Goal: Transaction & Acquisition: Register for event/course

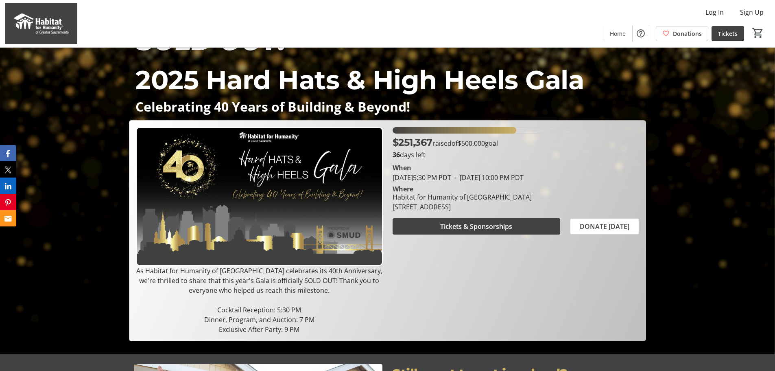
scroll to position [41, 0]
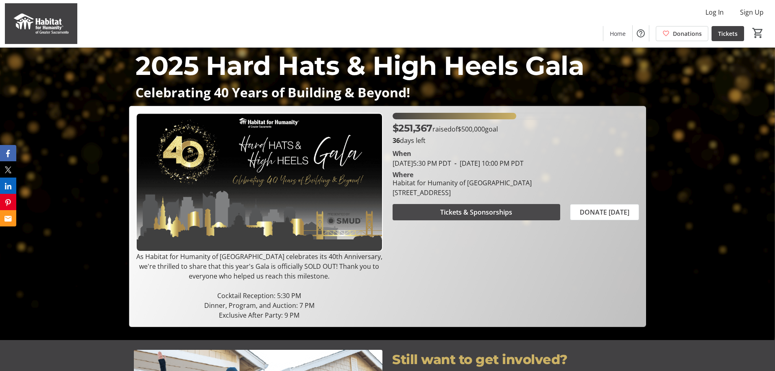
click at [451, 218] on span at bounding box center [477, 212] width 168 height 20
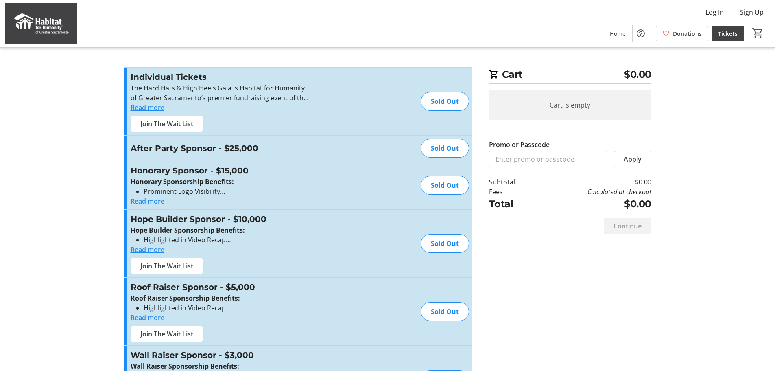
click at [157, 105] on button "Read more" at bounding box center [148, 108] width 34 height 10
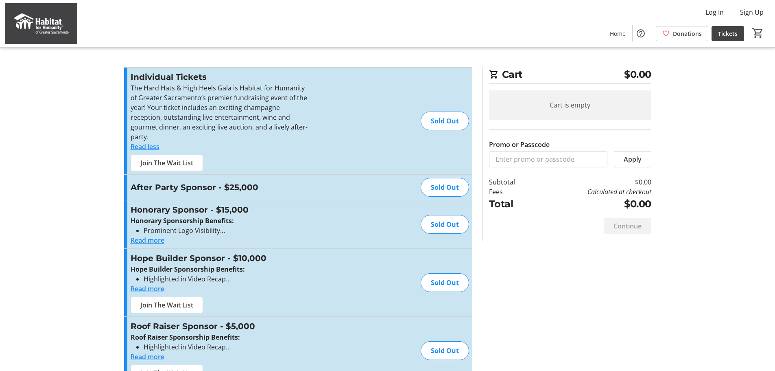
click at [228, 127] on p "The Hard Hats & High Heels Gala is Habitat for Humanity of Greater Sacramento’s…" at bounding box center [220, 112] width 178 height 59
click at [89, 230] on tr-checkout-feature-upsell-ui "Cart $0.00 Cart is empty Promo or Passcode Apply Subtotal $0.00 Fees Calculated…" at bounding box center [387, 231] width 775 height 462
click at [186, 162] on span "Join The Wait List" at bounding box center [166, 163] width 53 height 10
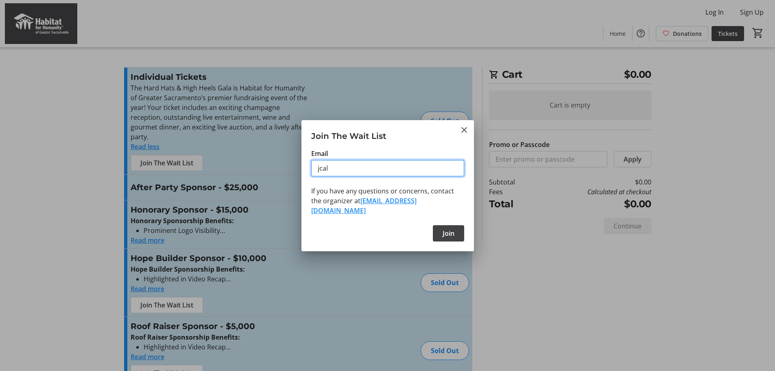
type input "[EMAIL_ADDRESS][PERSON_NAME][DOMAIN_NAME]"
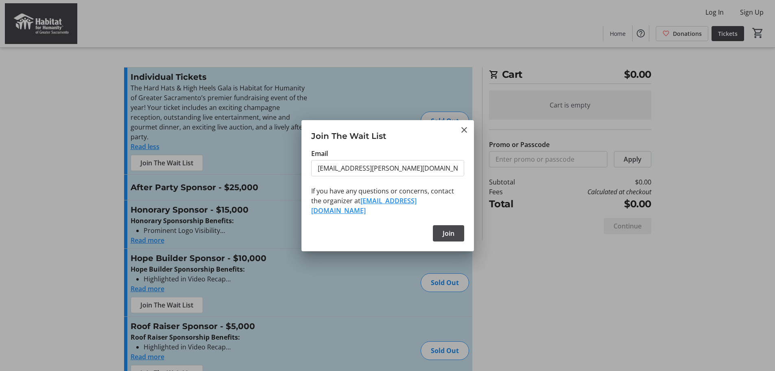
click at [450, 227] on span at bounding box center [448, 233] width 31 height 20
